Goal: Navigation & Orientation: Find specific page/section

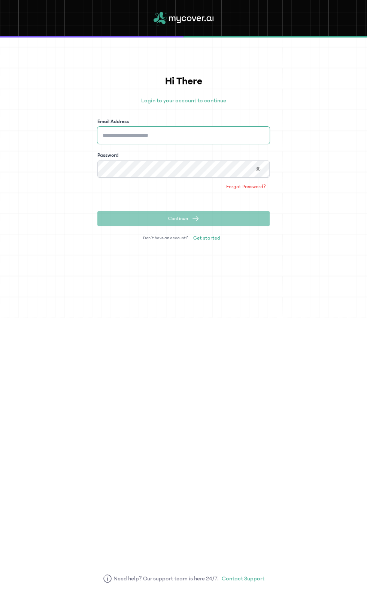
click at [248, 135] on input "Email Address" at bounding box center [183, 135] width 172 height 17
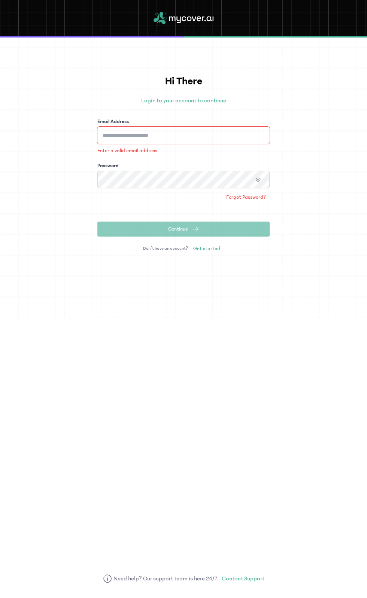
type input "**********"
click at [97, 221] on button "Continue" at bounding box center [183, 228] width 172 height 15
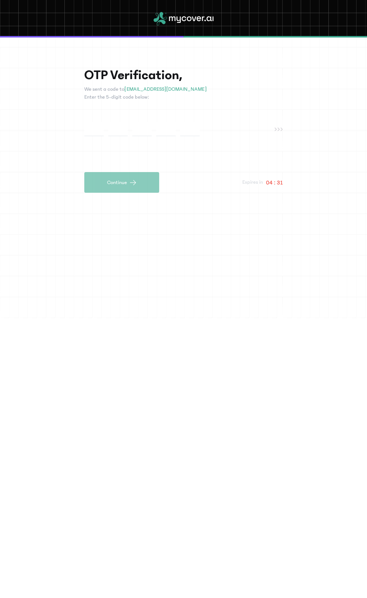
click at [100, 129] on input "text" at bounding box center [93, 129] width 19 height 14
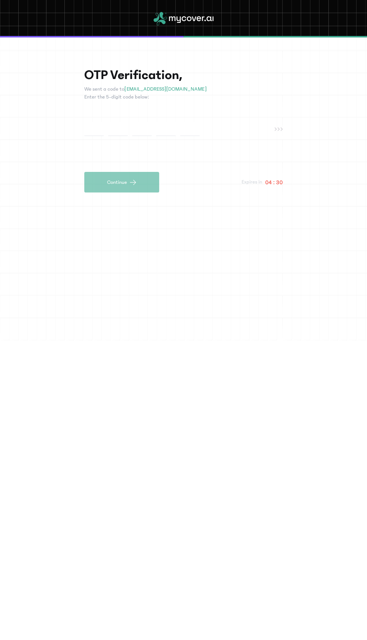
type input "*"
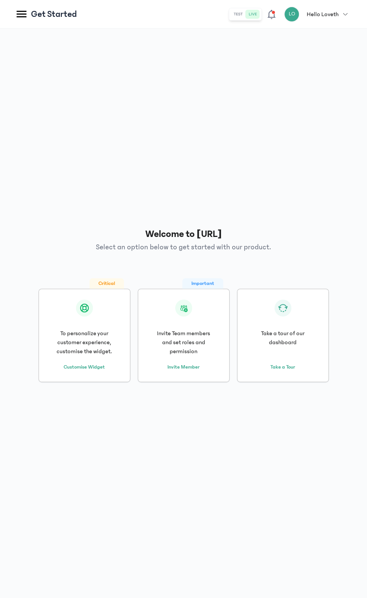
click at [21, 17] on icon at bounding box center [21, 14] width 10 height 7
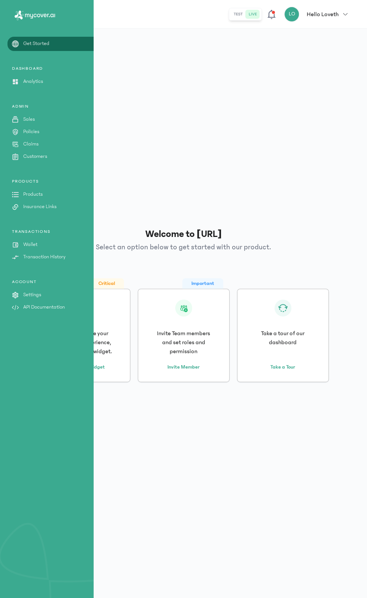
click at [31, 130] on p "Policies" at bounding box center [31, 132] width 16 height 8
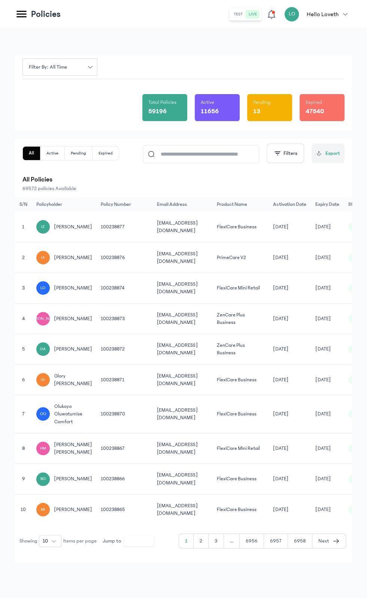
click at [208, 153] on input at bounding box center [205, 153] width 100 height 17
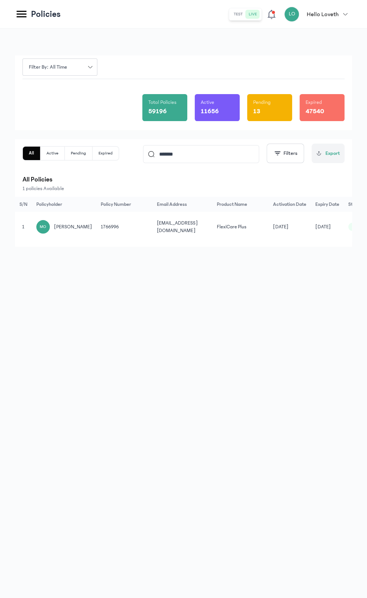
type input "*******"
click at [24, 12] on icon at bounding box center [21, 13] width 13 height 13
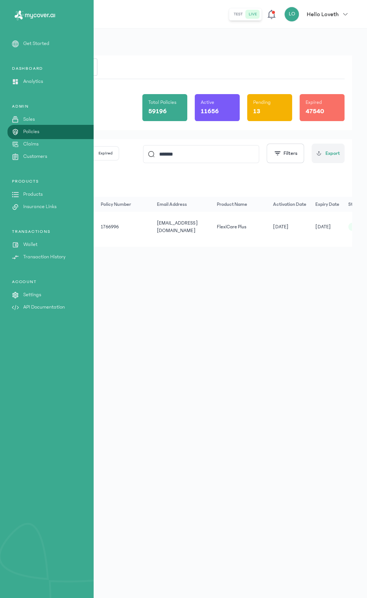
click at [33, 198] on p "Products" at bounding box center [32, 194] width 19 height 8
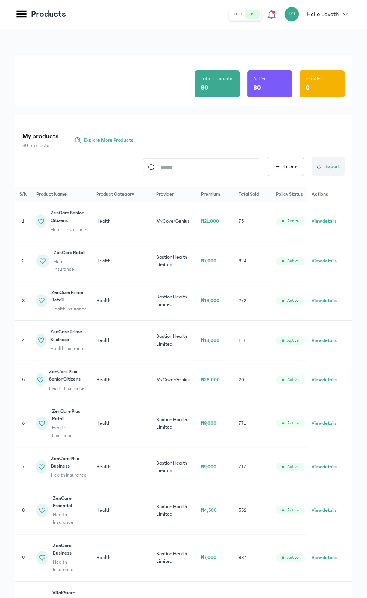
click at [214, 167] on input at bounding box center [205, 167] width 100 height 17
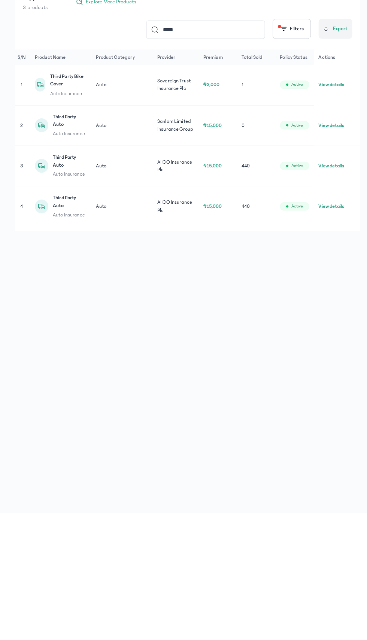
scroll to position [0, 3]
type input "*****"
click at [325, 301] on button "View details" at bounding box center [324, 300] width 25 height 7
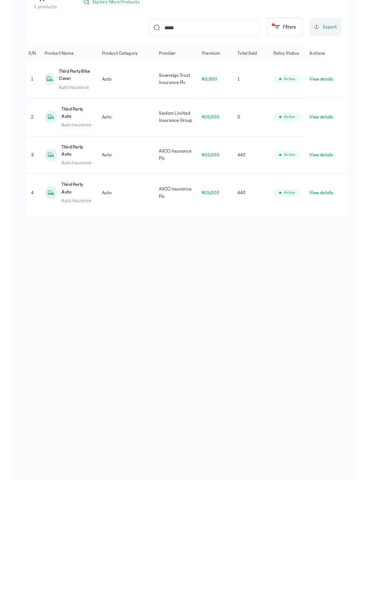
scroll to position [0, 0]
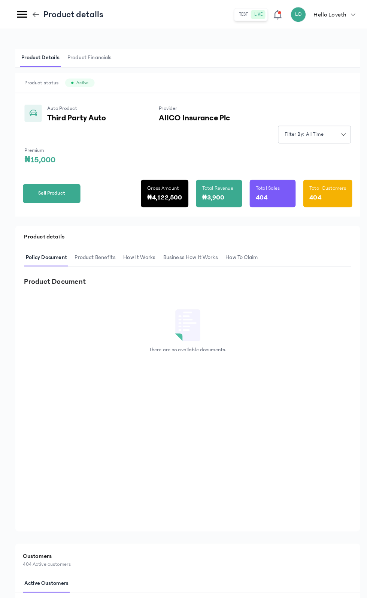
click at [21, 14] on icon at bounding box center [21, 14] width 10 height 7
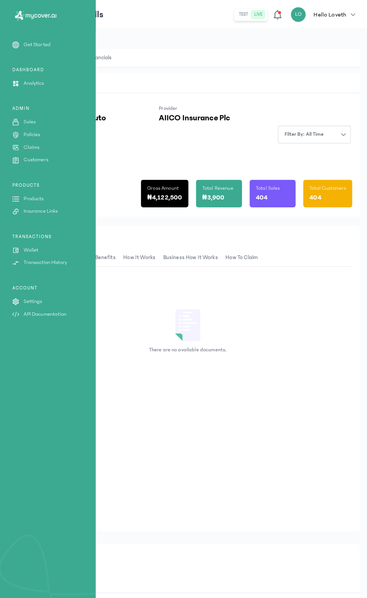
click at [39, 158] on p "Customers" at bounding box center [35, 157] width 24 height 8
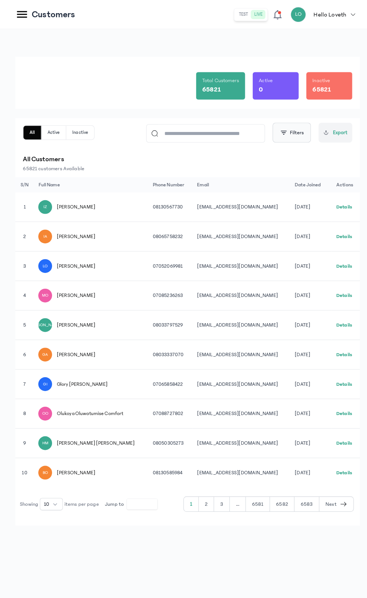
click at [290, 137] on button "Filters" at bounding box center [285, 129] width 37 height 19
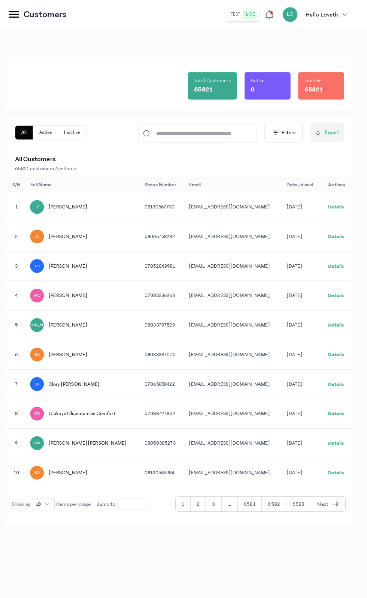
click at [209, 492] on button "2" at bounding box center [216, 493] width 15 height 14
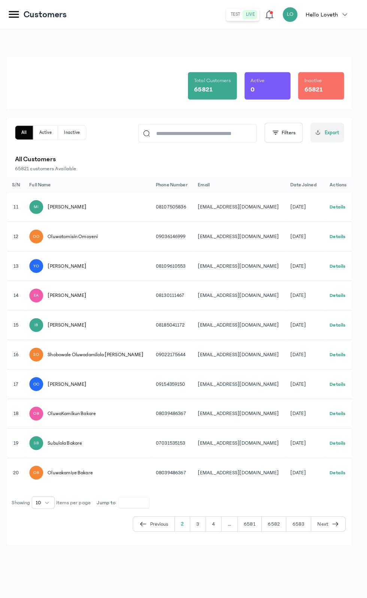
click at [209, 519] on button "3" at bounding box center [216, 512] width 15 height 14
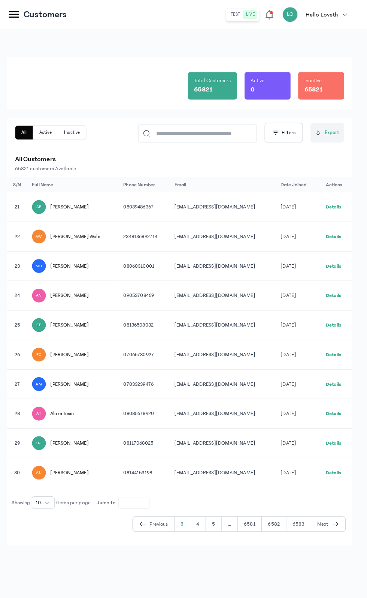
click at [59, 148] on div "All Active Inactive Filters Export All Customers 65821 customers Available" at bounding box center [183, 144] width 322 height 49
click at [83, 136] on button "Inactive" at bounding box center [78, 129] width 27 height 13
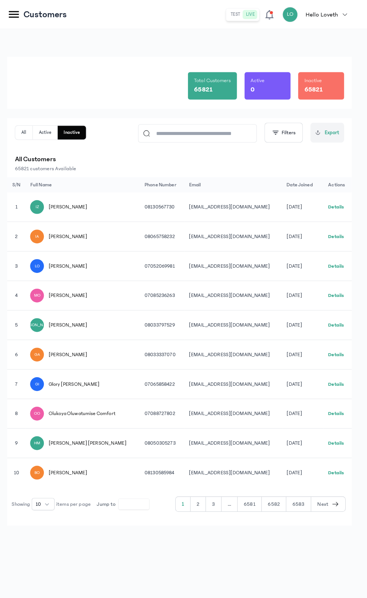
click at [64, 129] on button "Active" at bounding box center [78, 129] width 28 height 13
